Goal: Task Accomplishment & Management: Manage account settings

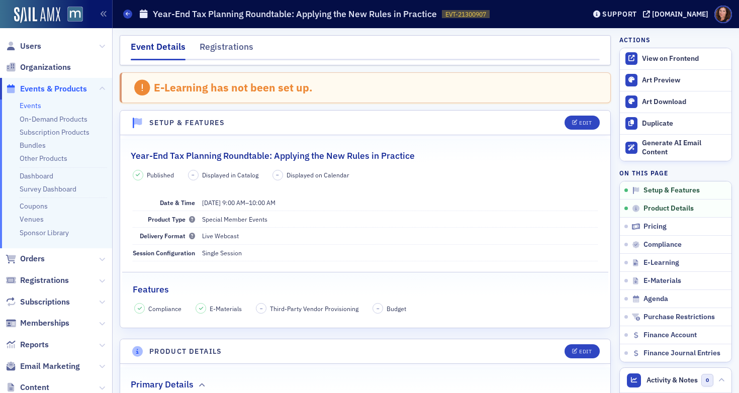
scroll to position [52, 0]
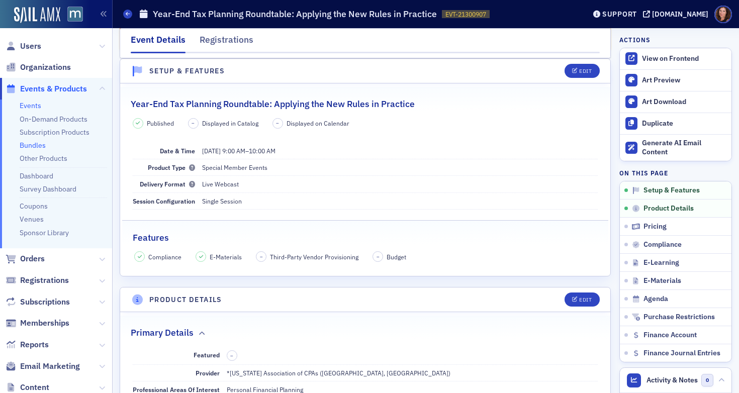
click at [33, 145] on link "Bundles" at bounding box center [33, 145] width 26 height 9
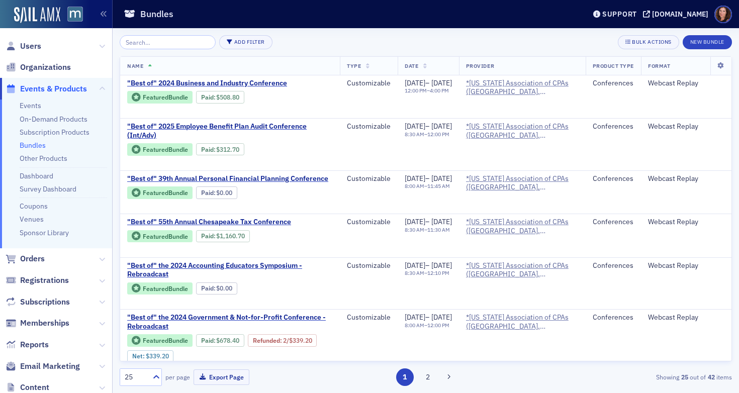
click at [175, 46] on input "search" at bounding box center [168, 42] width 96 height 14
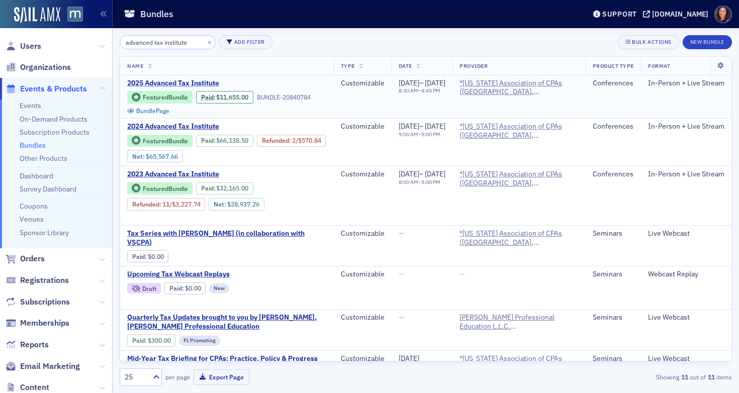
type input "advanced tax institute"
click at [183, 83] on span "2025 Advanced Tax Institute" at bounding box center [211, 83] width 169 height 9
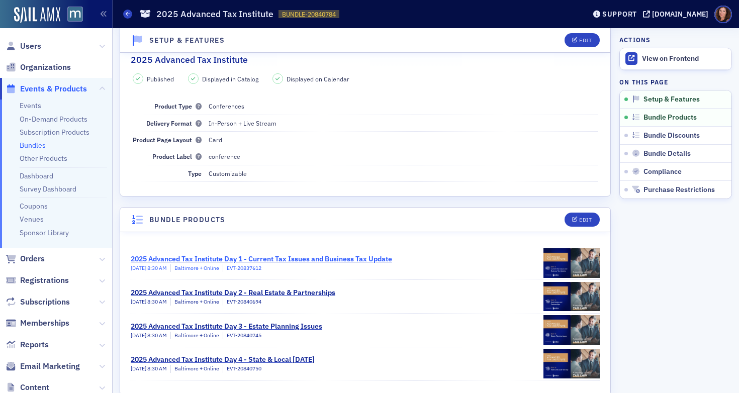
scroll to position [22, 0]
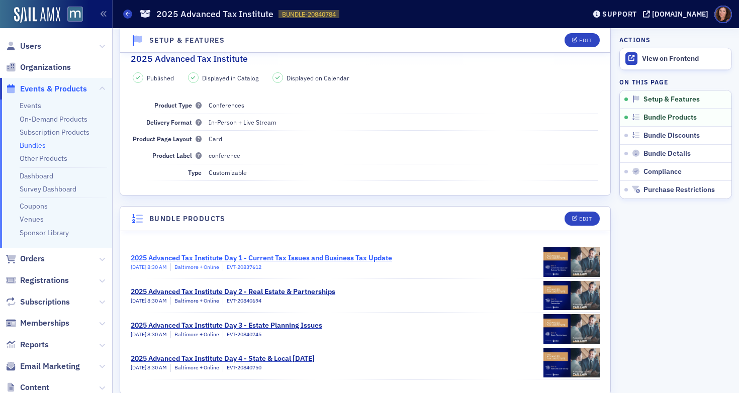
click at [269, 255] on div "2025 Advanced Tax Institute Day 1 - Current Tax Issues and Business Tax Update" at bounding box center [261, 258] width 261 height 11
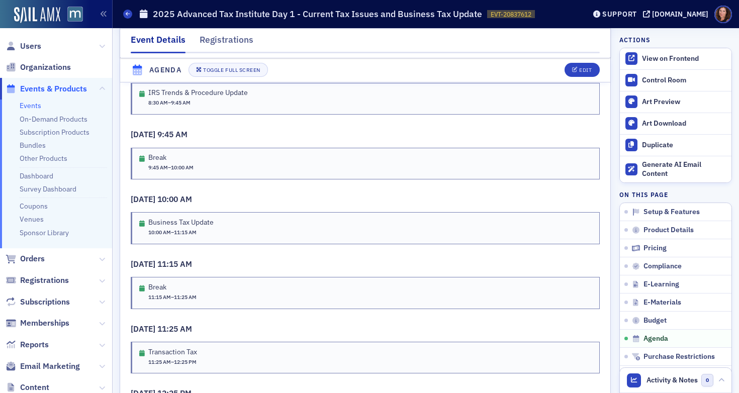
scroll to position [1850, 0]
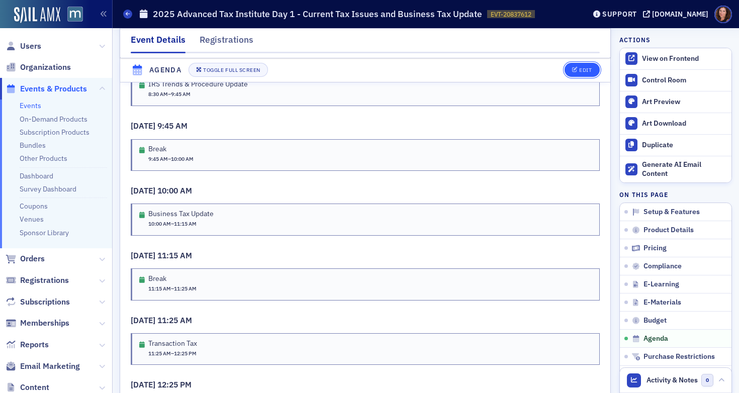
click at [579, 68] on div "Edit" at bounding box center [585, 71] width 13 height 6
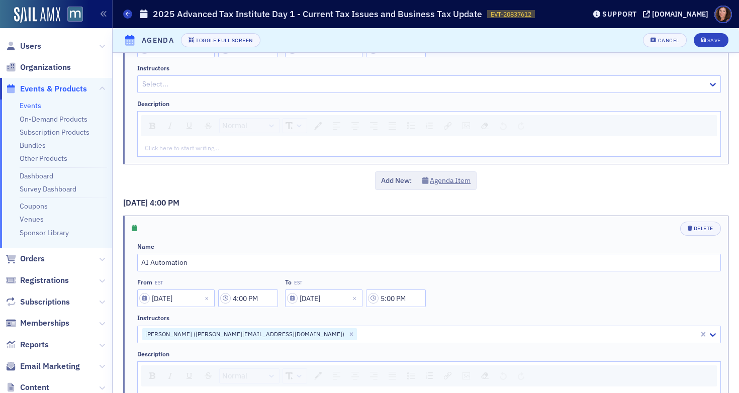
scroll to position [2797, 0]
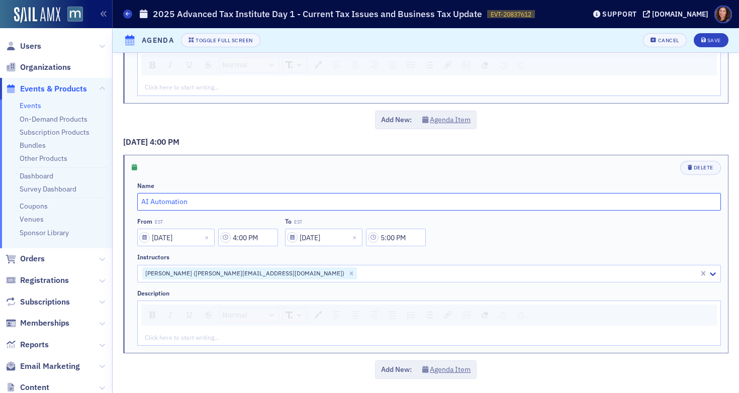
click at [157, 200] on input "AI Automation" at bounding box center [429, 202] width 584 height 18
paste input "From 95% Failure to 95% Success: AI’s Role in the Next Era of Accounting"
type input "From 95% Failure to 95% Success: AI’s Role in the Next Era of Accounting"
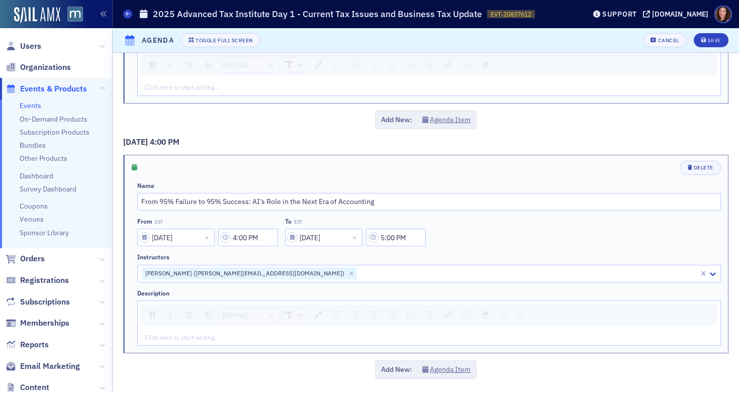
click at [223, 336] on div "rdw-editor" at bounding box center [429, 337] width 568 height 9
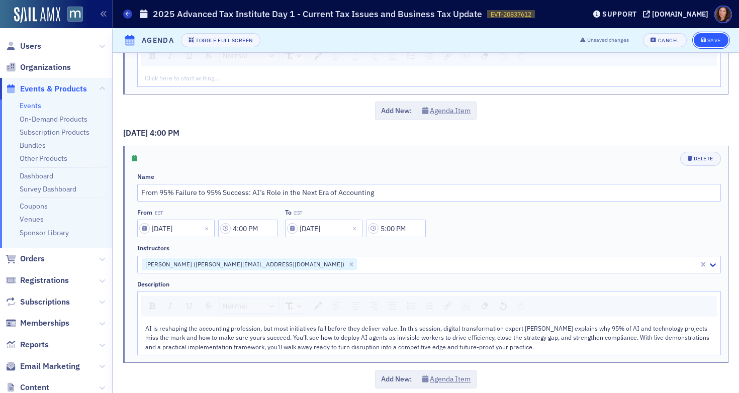
click at [707, 38] on div "Save" at bounding box center [714, 41] width 14 height 6
